Goal: Use online tool/utility: Utilize a website feature to perform a specific function

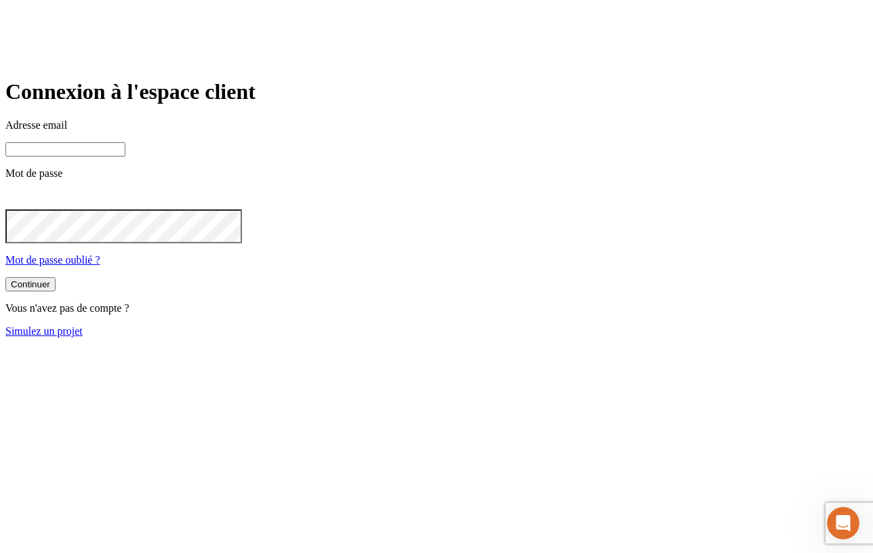
click at [184, 218] on main "Connexion à l'espace client Adresse email Mot de passe Mot de passe oublié ? Co…" at bounding box center [436, 208] width 862 height 258
click at [83, 337] on link "Simulez un projet" at bounding box center [43, 331] width 77 height 12
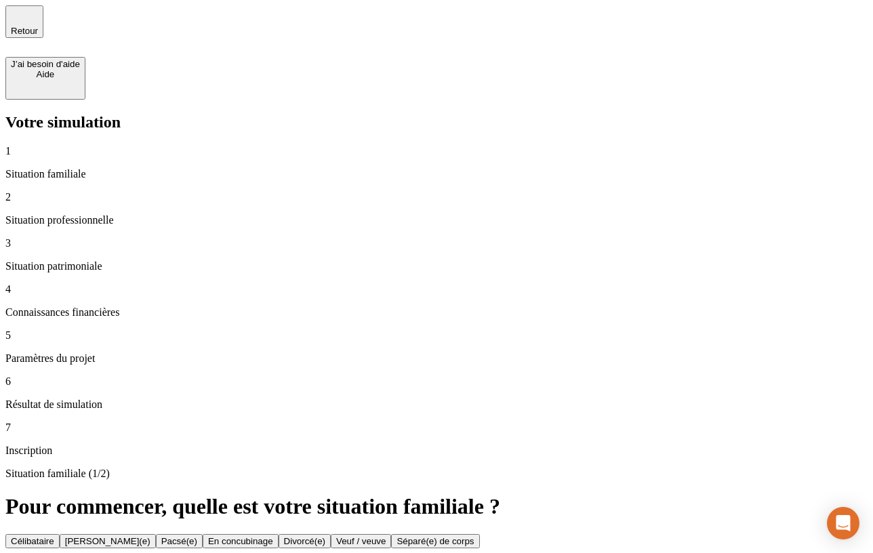
click at [203, 534] on button "Pacsé(e)" at bounding box center [179, 541] width 47 height 14
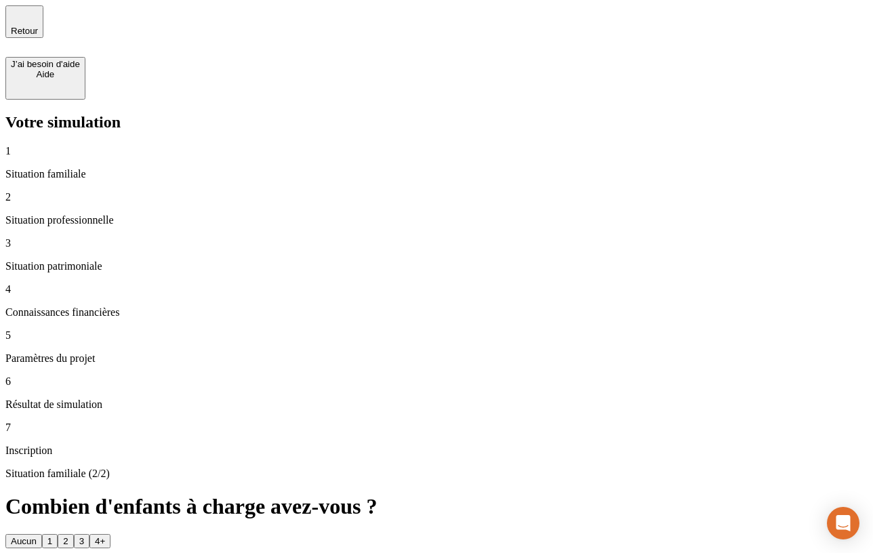
click at [42, 534] on button "Aucun" at bounding box center [23, 541] width 37 height 14
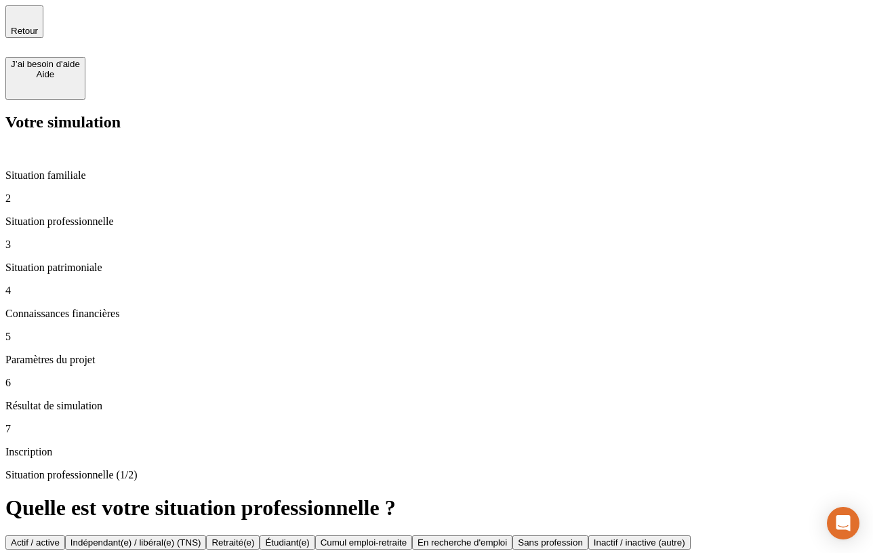
click at [60, 538] on div "Actif / active" at bounding box center [35, 543] width 49 height 10
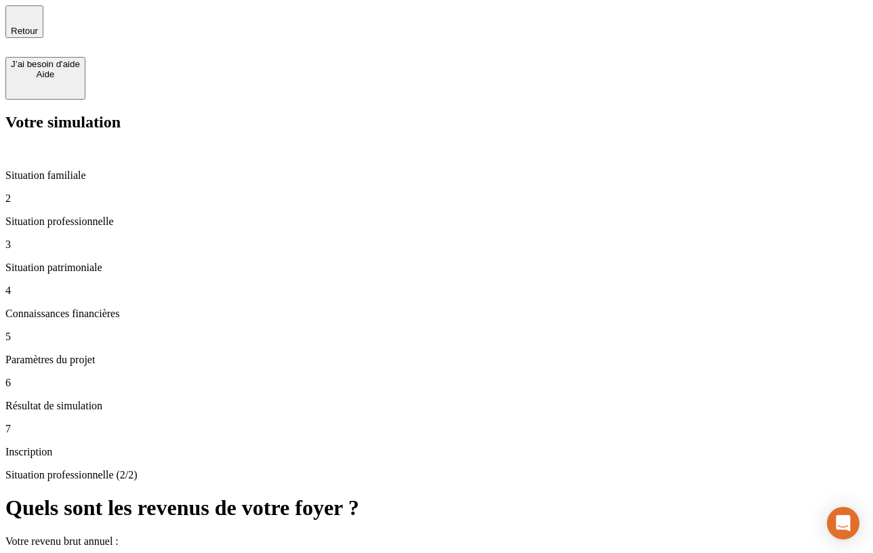
type input "3 444"
type input "0"
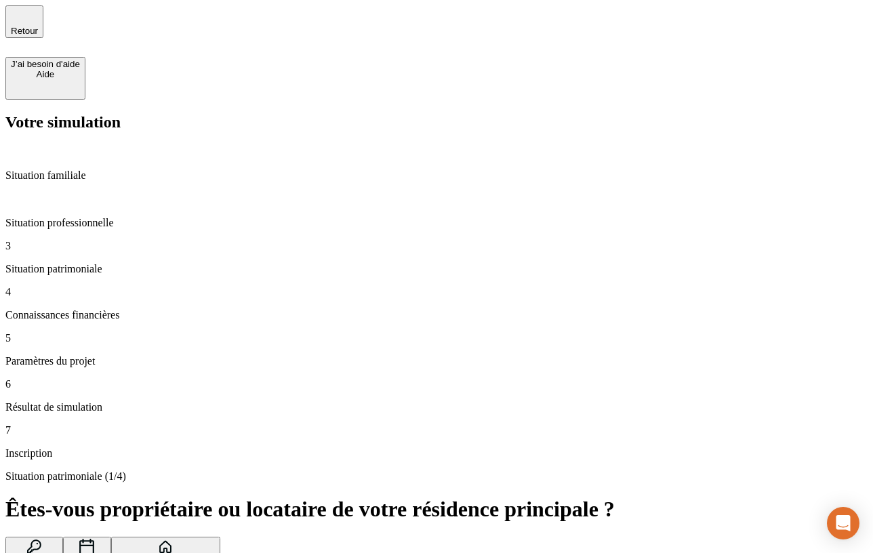
click at [63, 537] on button "Propriétaire" at bounding box center [34, 562] width 58 height 51
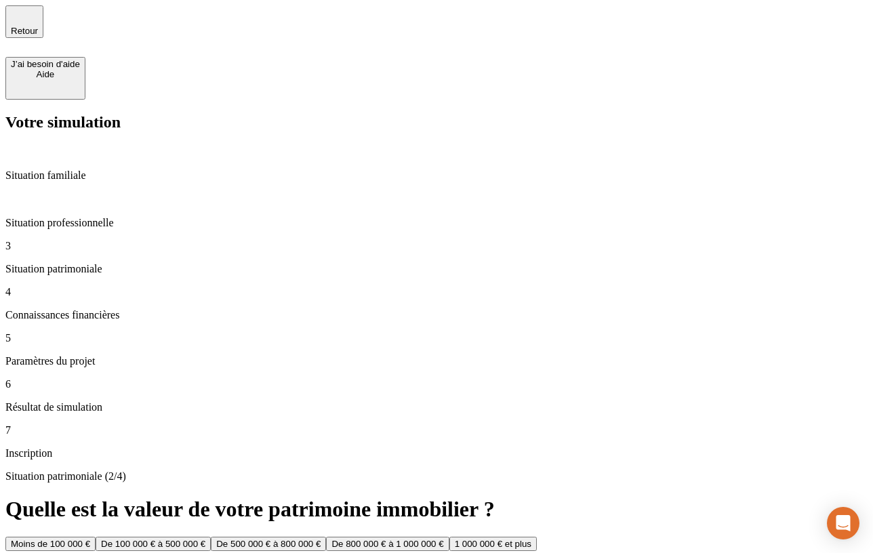
click at [96, 537] on button "Moins de 100 000 €" at bounding box center [50, 544] width 90 height 14
click at [201, 537] on button "De 50 000 € à 100 000 €" at bounding box center [146, 544] width 110 height 14
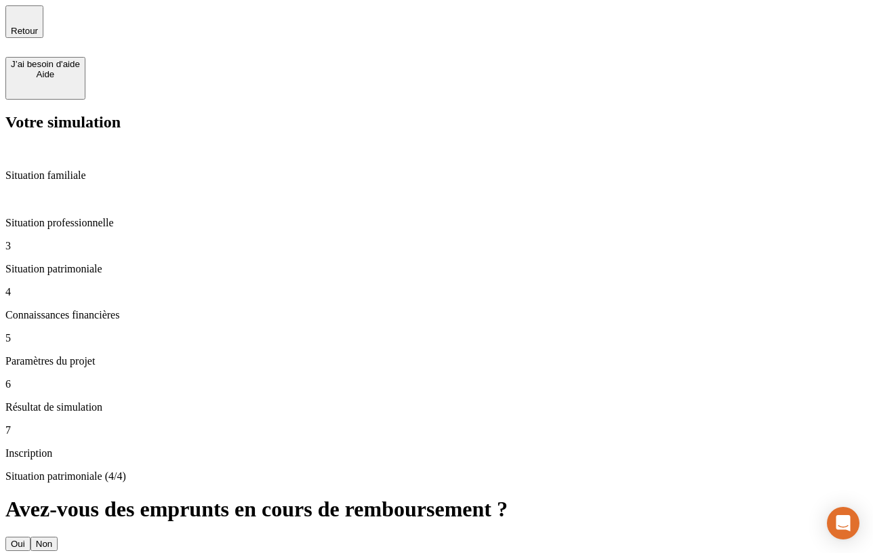
click at [31, 537] on button "Oui" at bounding box center [17, 544] width 25 height 14
click at [58, 537] on button "Non" at bounding box center [44, 544] width 27 height 14
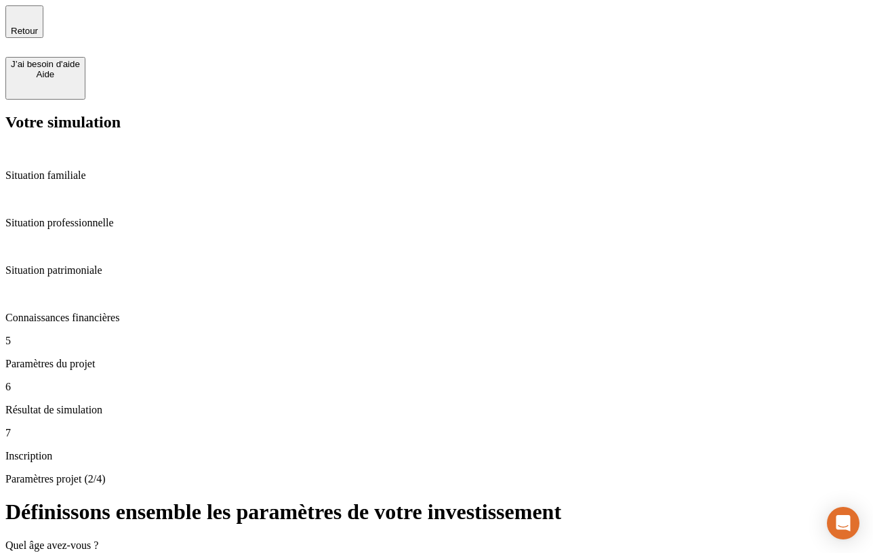
type input "44"
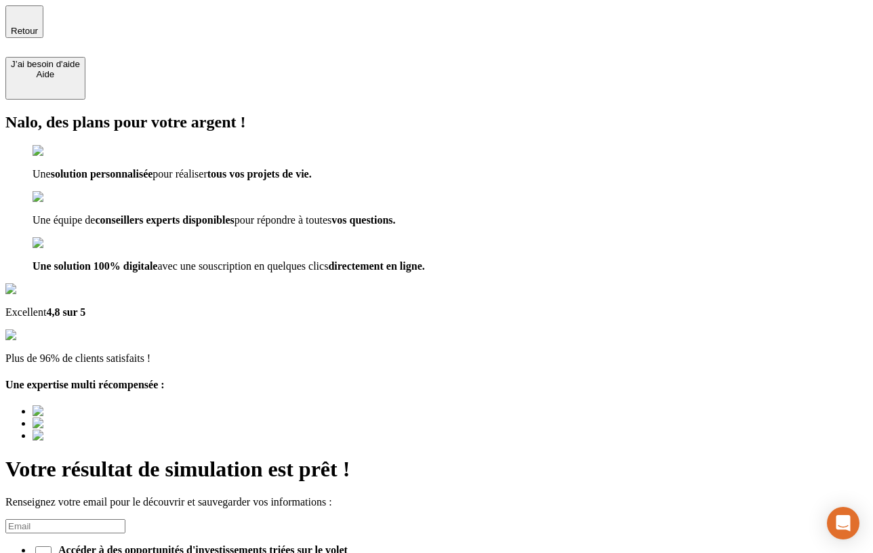
click at [125, 519] on input at bounding box center [65, 526] width 120 height 14
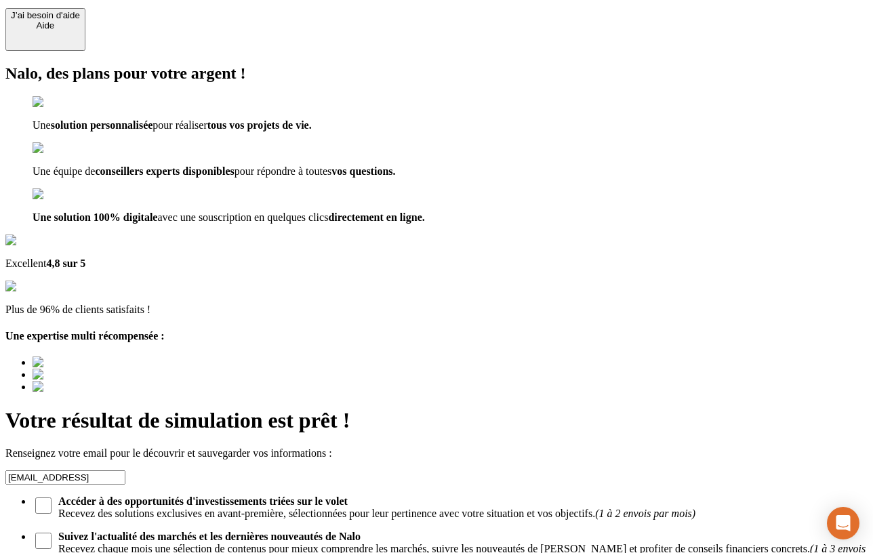
scroll to position [65, 0]
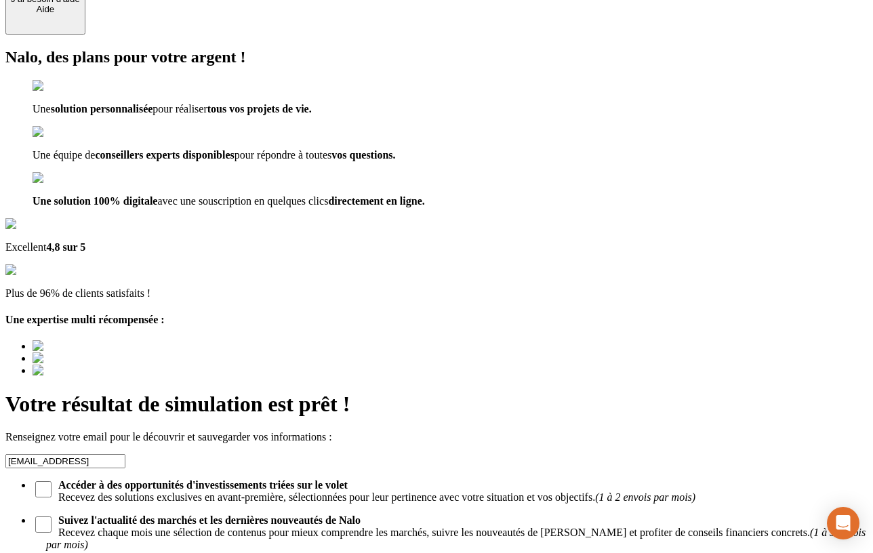
type input "frsfd@fdsf.ffr"
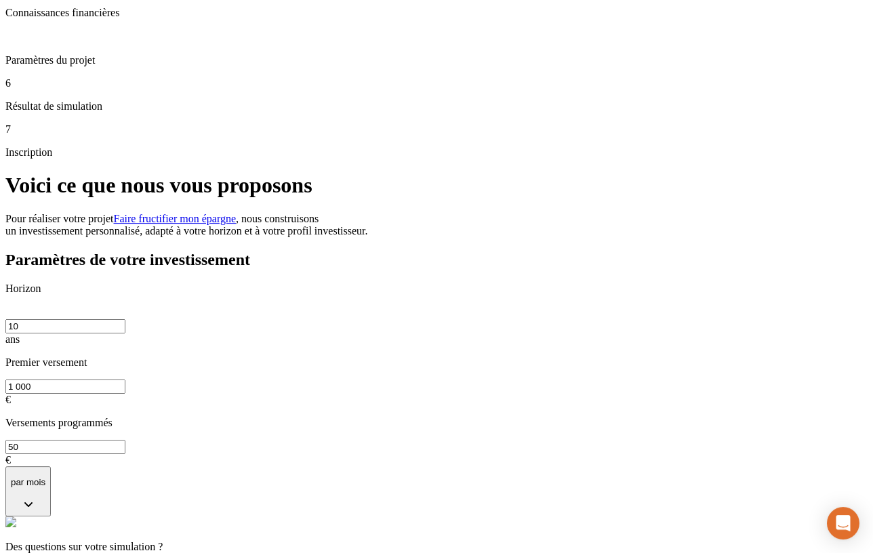
scroll to position [292, 0]
